Goal: Information Seeking & Learning: Learn about a topic

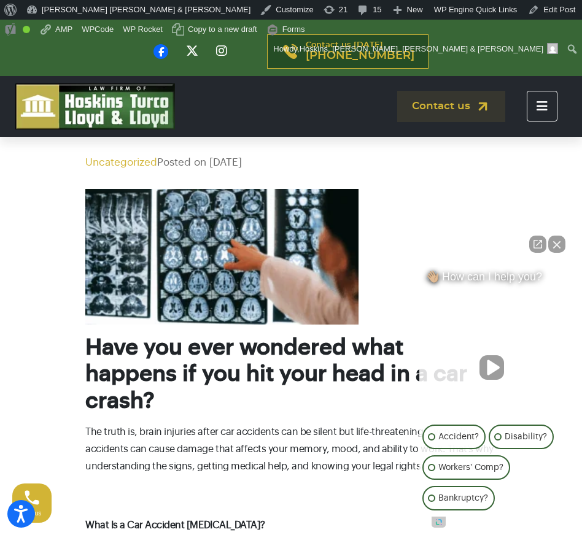
scroll to position [174, 0]
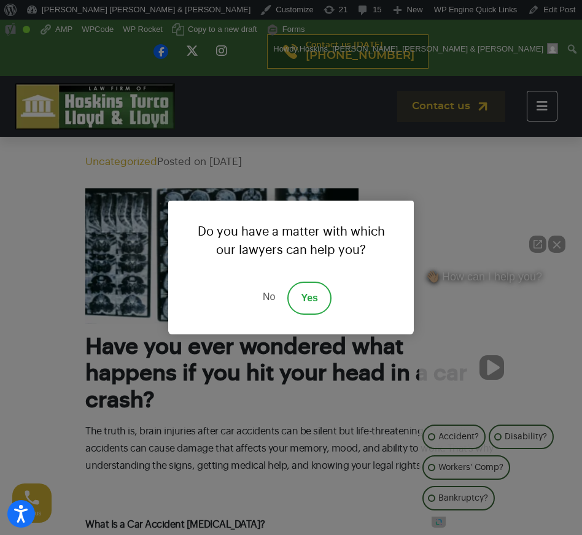
click at [272, 298] on link "No" at bounding box center [268, 298] width 37 height 33
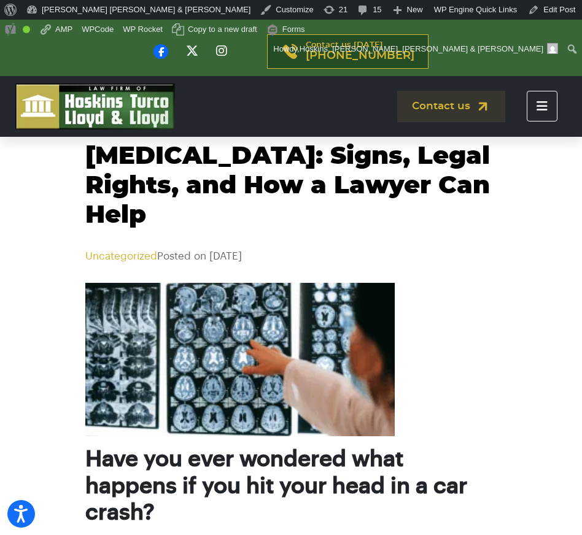
scroll to position [82, 0]
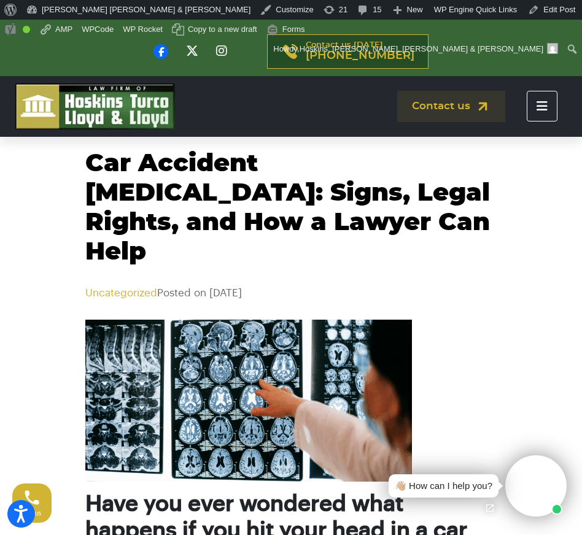
scroll to position [41, 0]
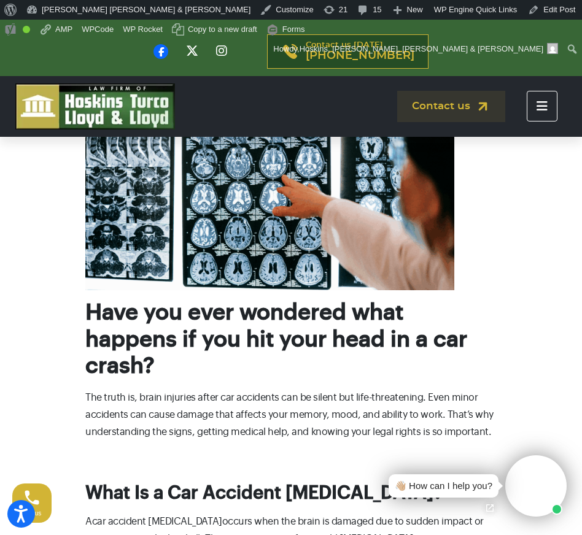
scroll to position [256, 0]
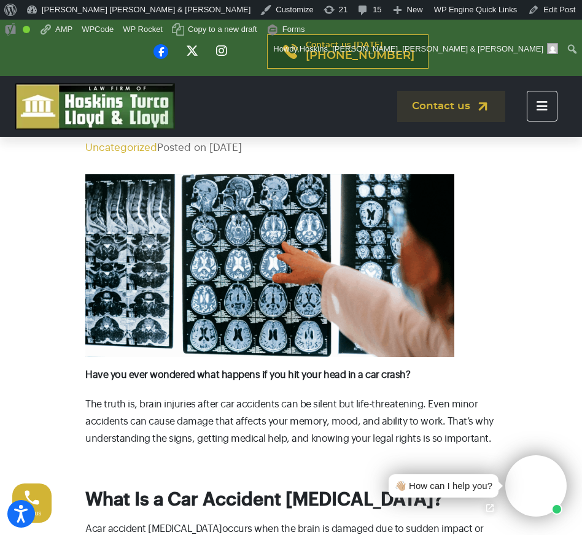
scroll to position [187, 0]
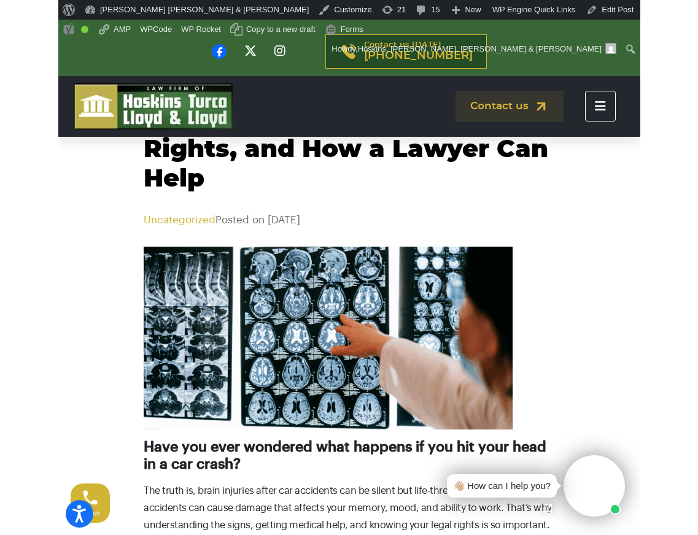
scroll to position [114, 0]
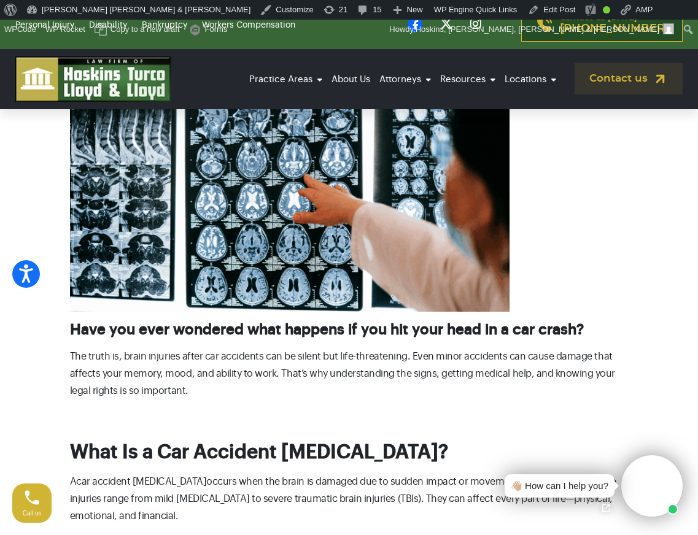
scroll to position [260, 0]
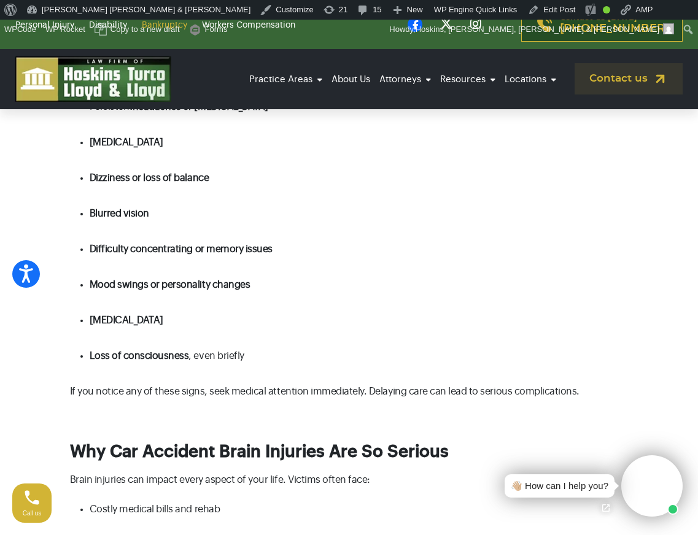
scroll to position [843, 0]
